Goal: Information Seeking & Learning: Check status

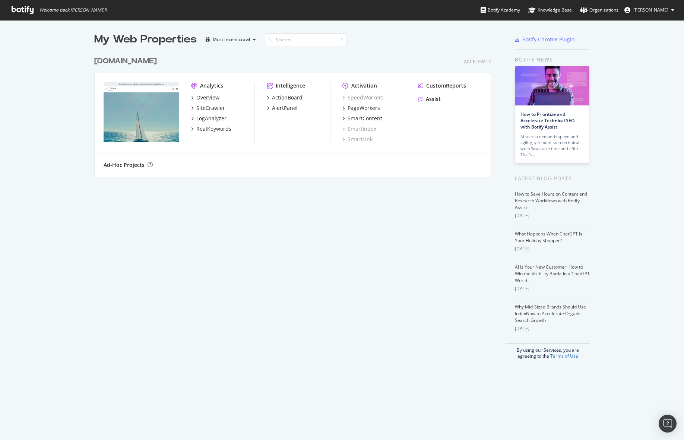
scroll to position [440, 684]
click at [217, 98] on div "Overview" at bounding box center [207, 97] width 23 height 7
